Goal: Navigation & Orientation: Go to known website

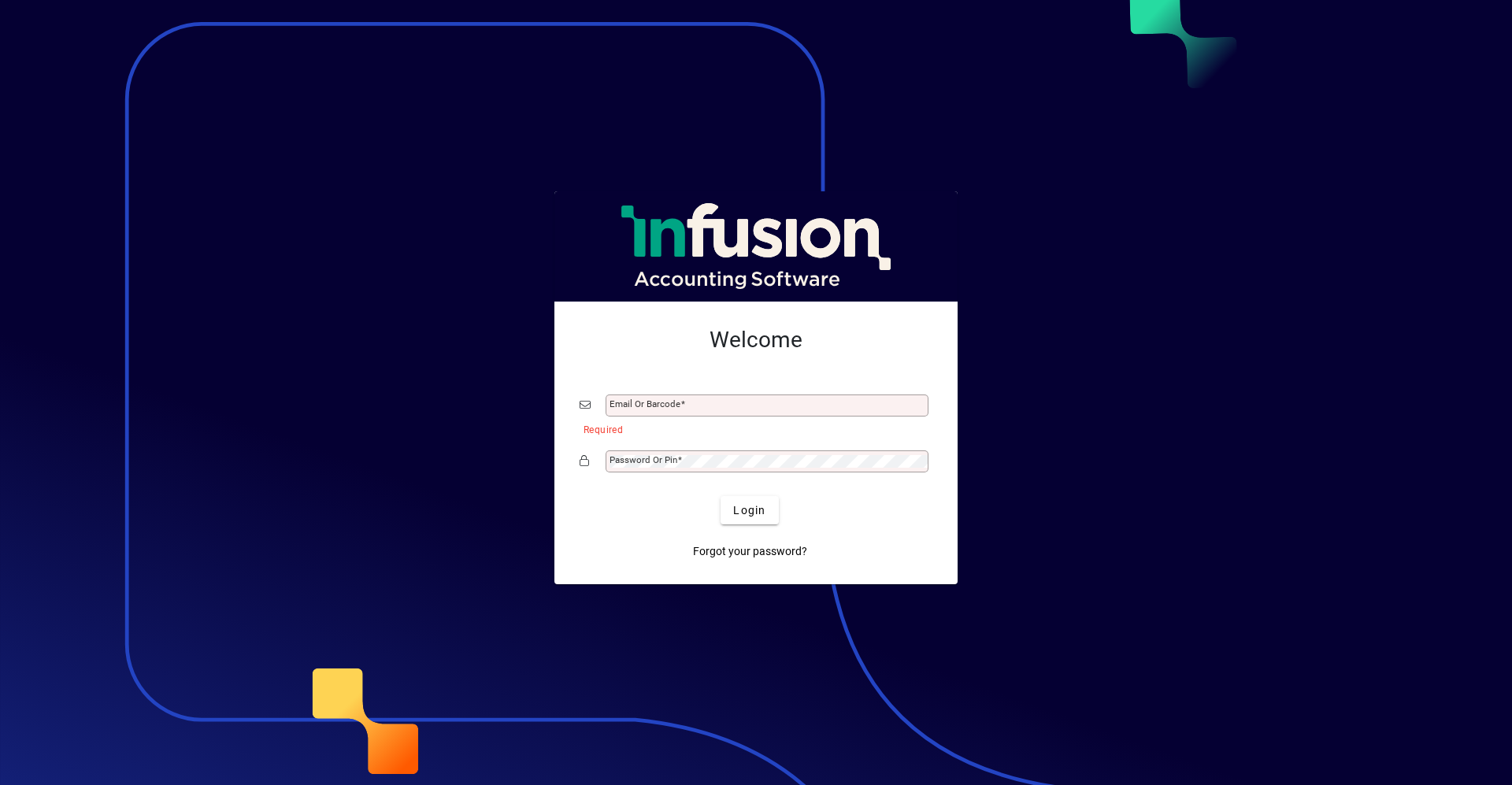
click at [1085, 649] on div at bounding box center [756, 392] width 1512 height 785
